Goal: Transaction & Acquisition: Purchase product/service

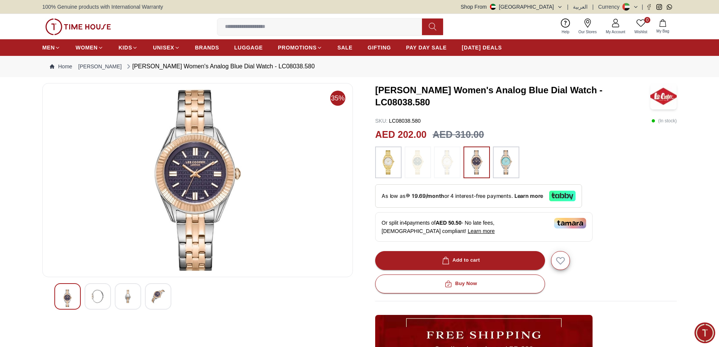
click at [510, 158] on img at bounding box center [506, 162] width 19 height 24
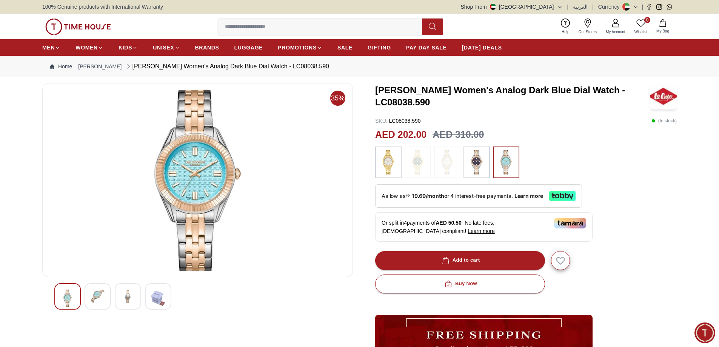
click at [617, 194] on div "[PERSON_NAME] Women's Analog Dark Blue Dial Watch - LC08038.590 SKU : LC08038.5…" at bounding box center [526, 274] width 302 height 383
drag, startPoint x: 653, startPoint y: 123, endPoint x: 678, endPoint y: 120, distance: 25.4
click at [678, 120] on section "35% [PERSON_NAME] Women's Analog Dark Blue Dial Watch - LC08038.590 SKU : LC080…" at bounding box center [359, 297] width 719 height 429
drag, startPoint x: 679, startPoint y: 121, endPoint x: 652, endPoint y: 122, distance: 26.8
click at [652, 122] on section "35% [PERSON_NAME] Women's Analog Dark Blue Dial Watch - LC08038.590 SKU : LC080…" at bounding box center [359, 297] width 719 height 429
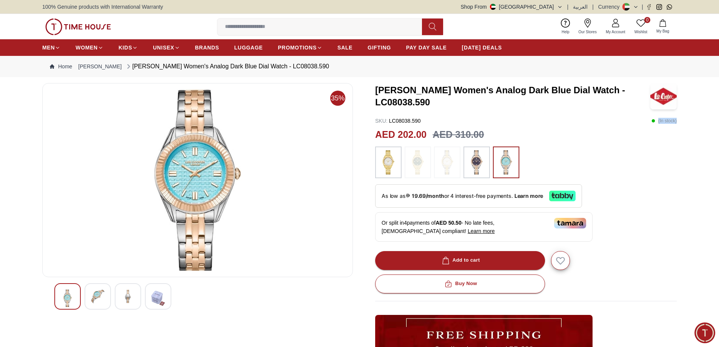
drag, startPoint x: 651, startPoint y: 122, endPoint x: 682, endPoint y: 123, distance: 30.6
click at [682, 123] on section "35% [PERSON_NAME] Women's Analog Dark Blue Dial Watch - LC08038.590 SKU : LC080…" at bounding box center [359, 297] width 719 height 429
click at [683, 137] on section "35% [PERSON_NAME] Women's Analog Dark Blue Dial Watch - LC08038.590 SKU : LC080…" at bounding box center [359, 297] width 719 height 429
